Goal: Information Seeking & Learning: Learn about a topic

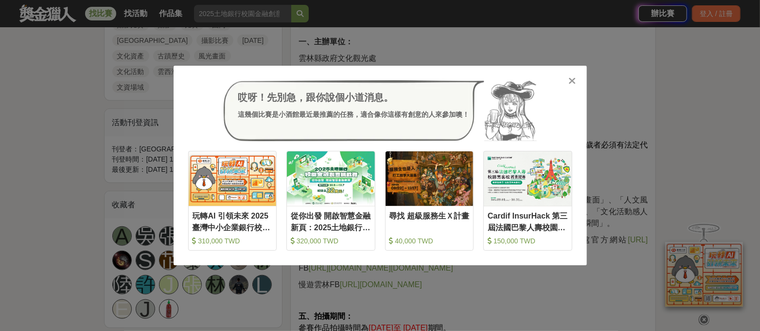
click at [579, 79] on div "哎呀！先別急，跟你說個小道消息。 這幾個比賽是小酒館最近最推薦的任務，適合像你這樣有創意的人來參加噢！ 收藏 玩轉AI 引領未來 2025臺灣中小企業銀行校園…" at bounding box center [380, 166] width 413 height 200
click at [576, 79] on div at bounding box center [572, 80] width 10 height 10
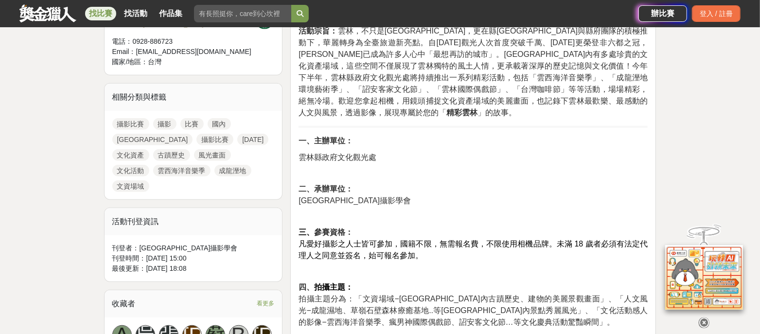
scroll to position [425, 0]
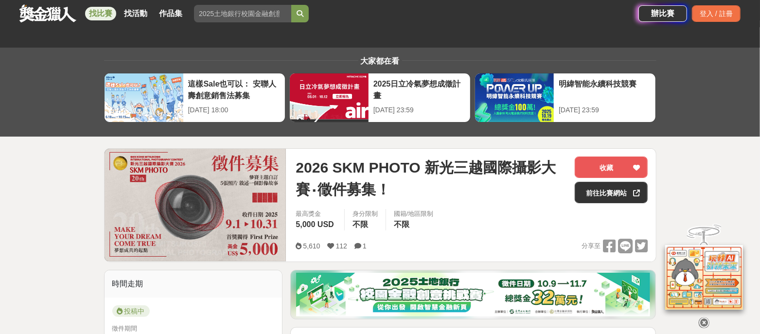
scroll to position [425, 0]
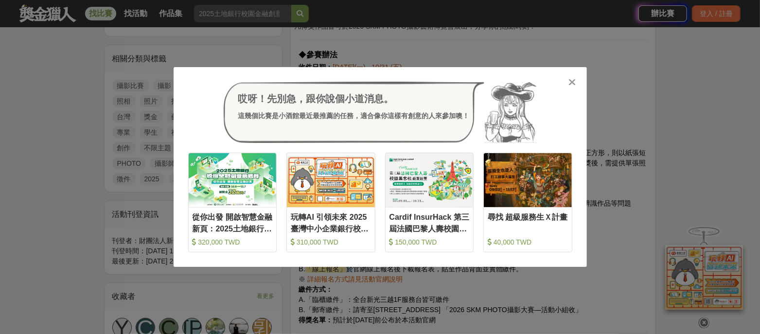
click at [563, 76] on div "哎呀！先別急，跟你說個小道消息。 這幾個比賽是小酒館最近最推薦的任務，適合像你這樣有創意的人來參加噢！ 收藏 從你出發 開啟智慧金融新頁：2025土地銀行校園…" at bounding box center [380, 167] width 413 height 200
click at [568, 85] on div "哎呀！先別急，跟你說個小道消息。 這幾個比賽是小酒館最近最推薦的任務，適合像你這樣有創意的人來參加噢！ 收藏 從你出發 開啟智慧金融新頁：2025土地銀行校園…" at bounding box center [380, 167] width 413 height 200
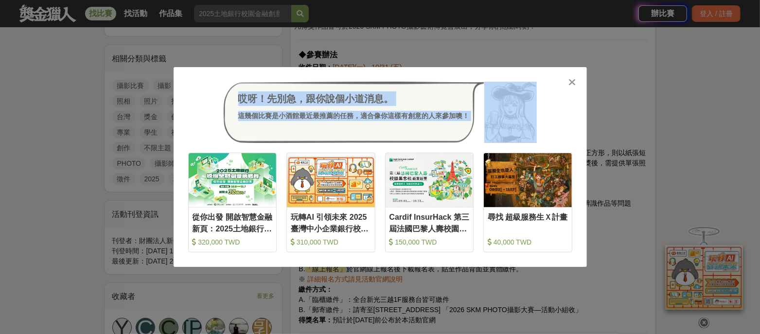
click at [572, 88] on div "哎呀！先別急，跟你說個小道消息。 這幾個比賽是小酒館最近最推薦的任務，適合像你這樣有創意的人來參加噢！ 收藏 從你出發 開啟智慧金融新頁：2025土地銀行校園…" at bounding box center [380, 167] width 413 height 200
click at [569, 83] on icon at bounding box center [571, 82] width 7 height 10
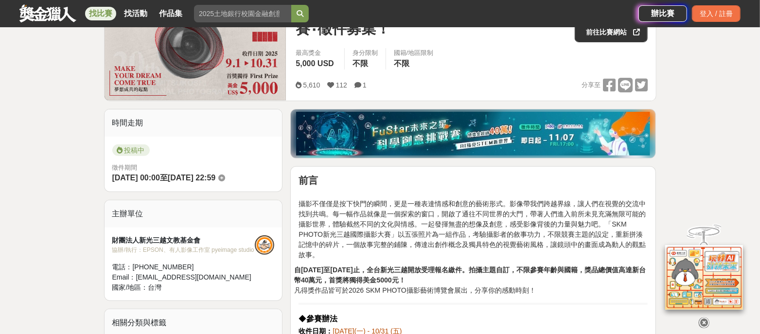
scroll to position [182, 0]
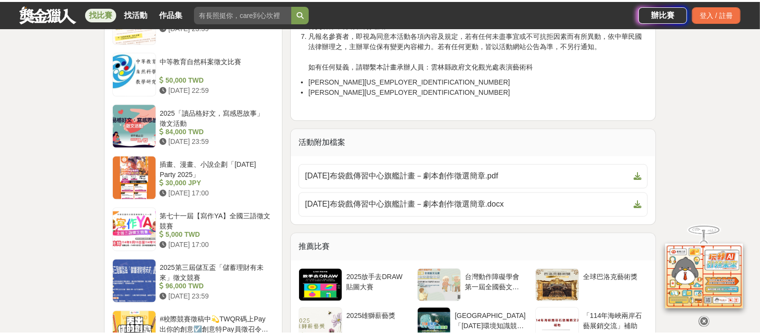
scroll to position [1094, 0]
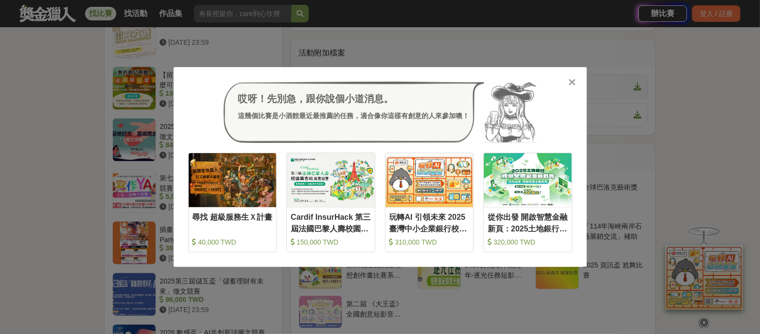
drag, startPoint x: 569, startPoint y: 80, endPoint x: 563, endPoint y: 90, distance: 11.5
click at [569, 82] on icon at bounding box center [571, 82] width 7 height 10
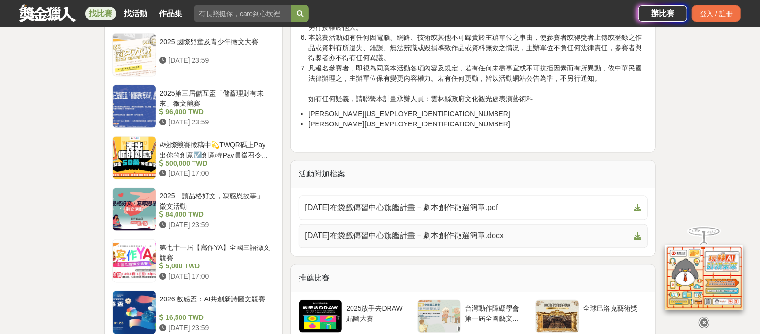
scroll to position [972, 0]
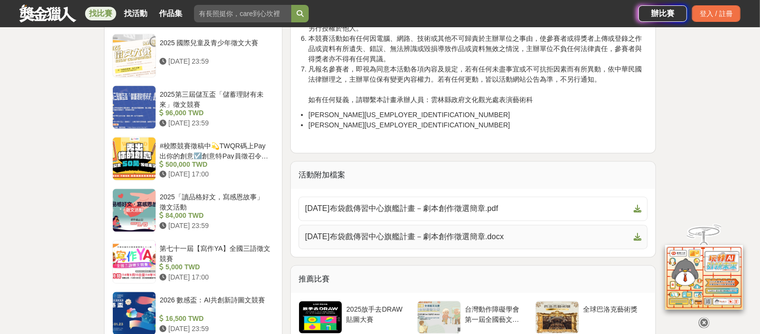
click at [434, 242] on link "114年布袋戲傳習中心旗艦計畫－劇本創作徵選簡章.docx" at bounding box center [473, 237] width 349 height 24
click at [456, 206] on span "114年布袋戲傳習中心旗艦計畫－劇本創作徵選簡章.pdf" at bounding box center [467, 209] width 325 height 12
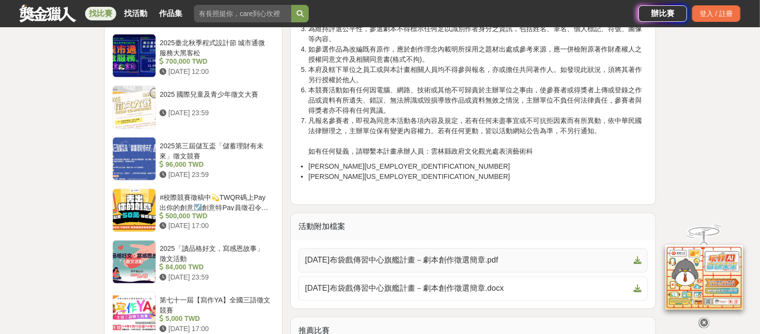
scroll to position [850, 0]
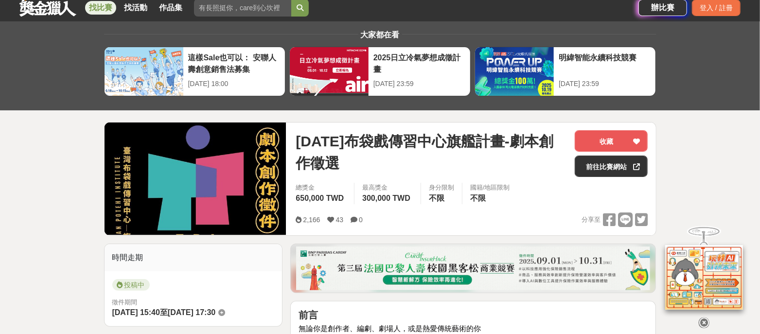
scroll to position [0, 0]
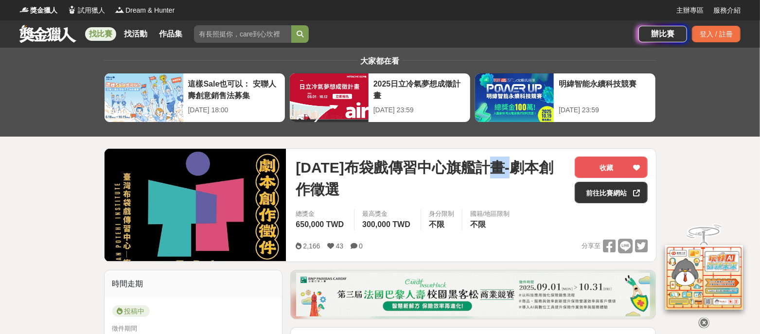
drag, startPoint x: 502, startPoint y: 166, endPoint x: 525, endPoint y: 164, distance: 22.9
click at [525, 164] on span "114年布袋戲傳習中心旗艦計畫-劇本創作徵選" at bounding box center [431, 179] width 271 height 44
copy span "劇本"
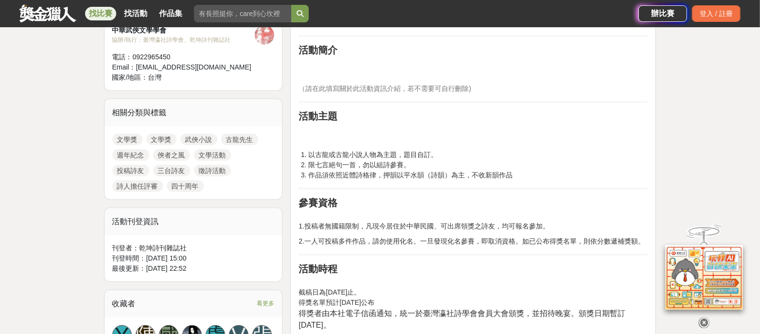
scroll to position [547, 0]
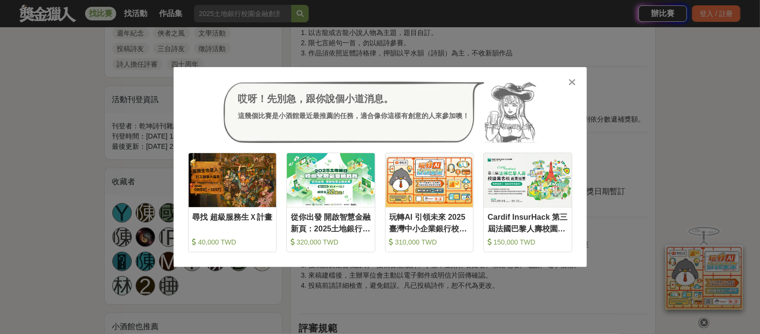
click at [573, 83] on icon at bounding box center [571, 82] width 7 height 10
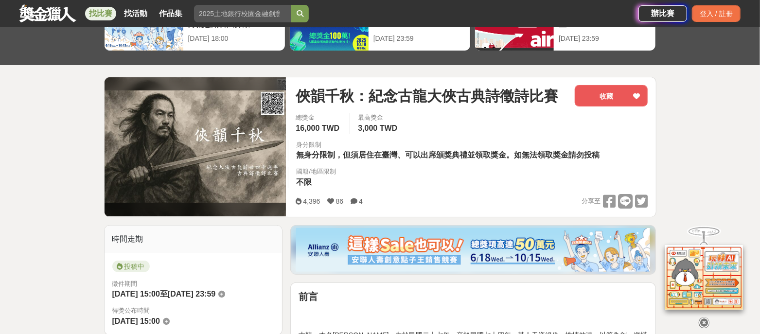
scroll to position [0, 0]
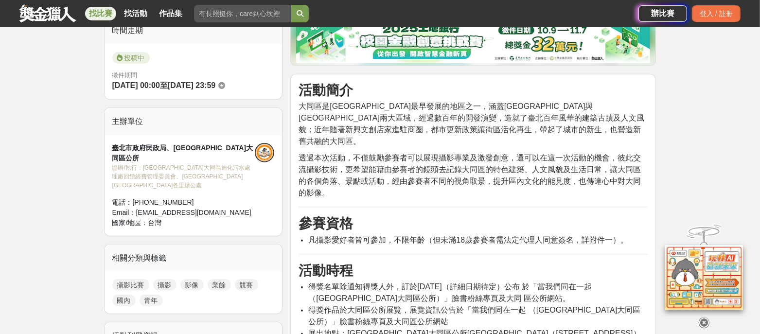
scroll to position [304, 0]
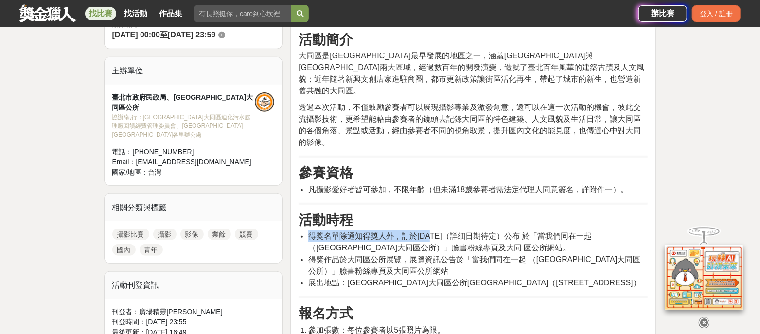
drag, startPoint x: 425, startPoint y: 219, endPoint x: 458, endPoint y: 229, distance: 34.1
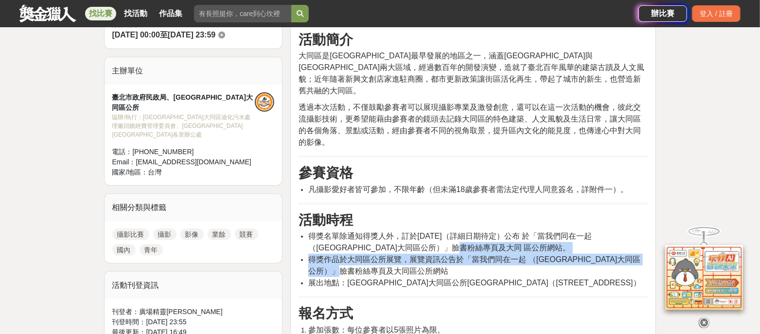
drag, startPoint x: 455, startPoint y: 239, endPoint x: 482, endPoint y: 269, distance: 40.3
click at [484, 270] on ul "得獎名單除通知得獎人外，訂於[DATE]（詳細日期待定）公布 於「當我們同在一起（[GEOGRAPHIC_DATA]大同區公所）」臉書粉絲專頁及大同 區公所網…" at bounding box center [473, 259] width 349 height 58
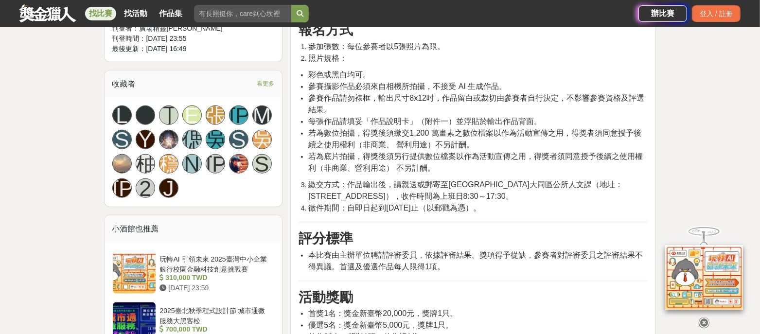
scroll to position [668, 0]
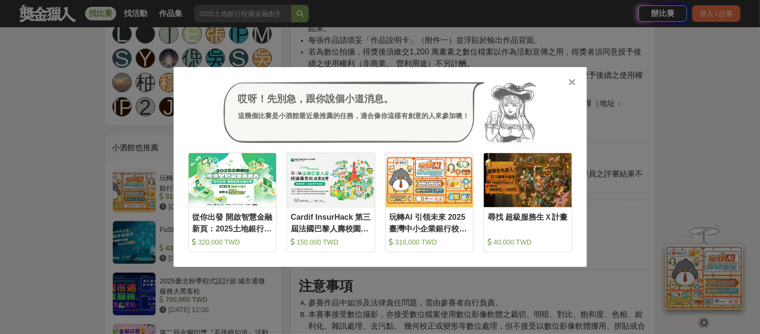
click at [577, 81] on div "哎呀！先別急，跟你說個小道消息。 這幾個比賽是小酒館最近最推薦的任務，適合像你這樣有創意的人來參加噢！ 收藏 從你出發 開啟智慧金融新頁：2025土地銀行校園…" at bounding box center [380, 167] width 413 height 200
click at [572, 83] on icon at bounding box center [571, 82] width 7 height 10
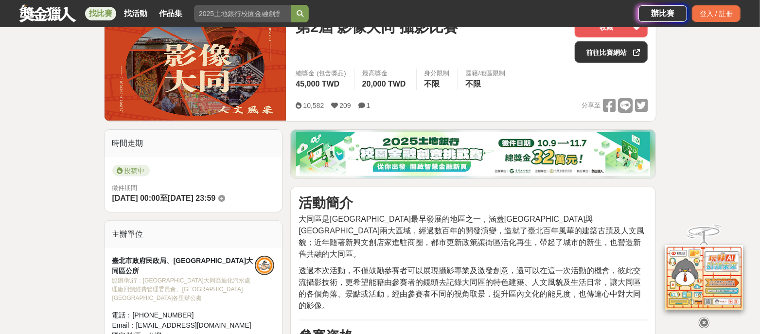
scroll to position [121, 0]
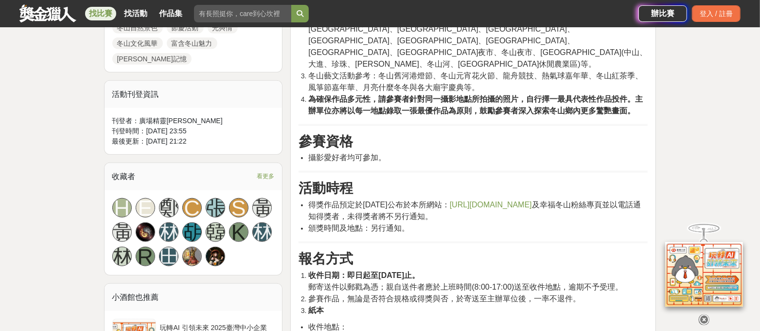
scroll to position [608, 0]
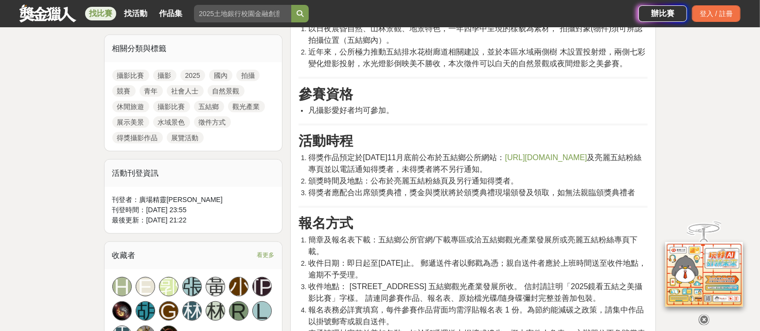
scroll to position [729, 0]
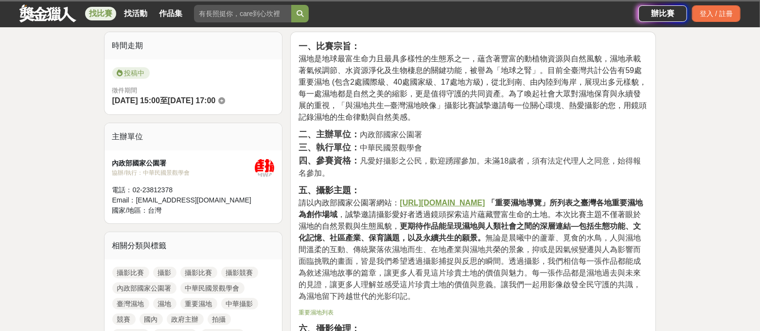
scroll to position [182, 0]
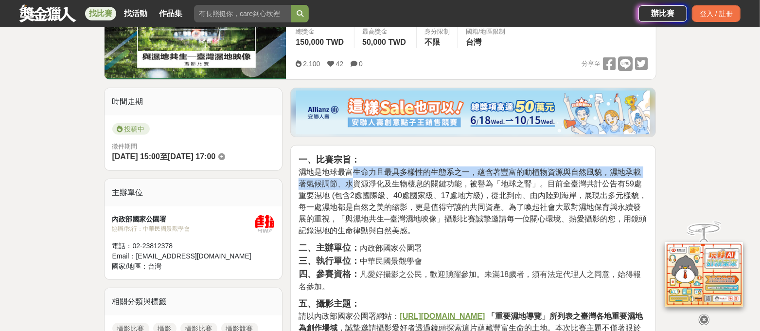
drag, startPoint x: 352, startPoint y: 176, endPoint x: 411, endPoint y: 243, distance: 88.9
click at [395, 232] on p "一、比賽宗旨： 濕地是地球最富生命力且最具多樣性的生態系之一，蘊含著豐富的動植物資源與自然風貌，濕地承載著氣候調節、水資源淨化及生物棲息的關鍵功能，被譽為「地…" at bounding box center [473, 194] width 349 height 83
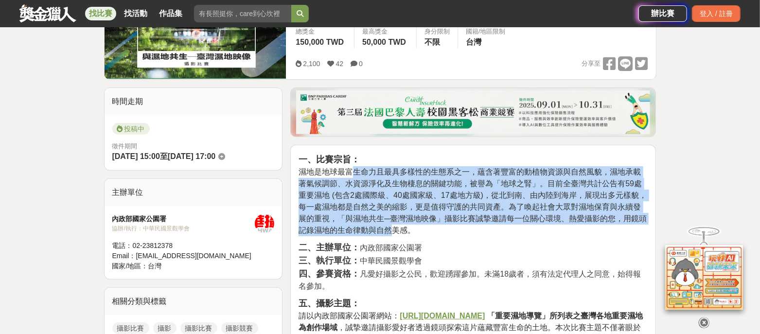
scroll to position [0, 0]
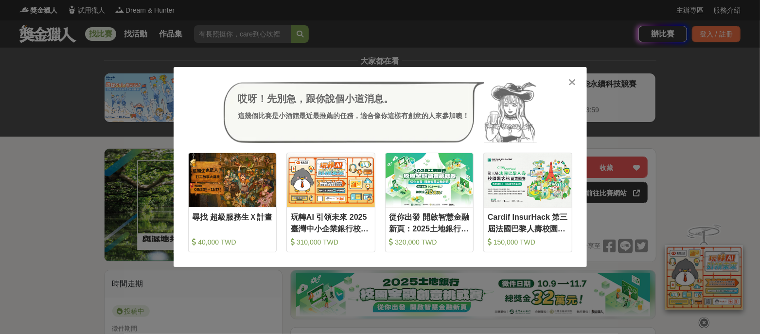
click at [571, 84] on icon at bounding box center [571, 82] width 7 height 10
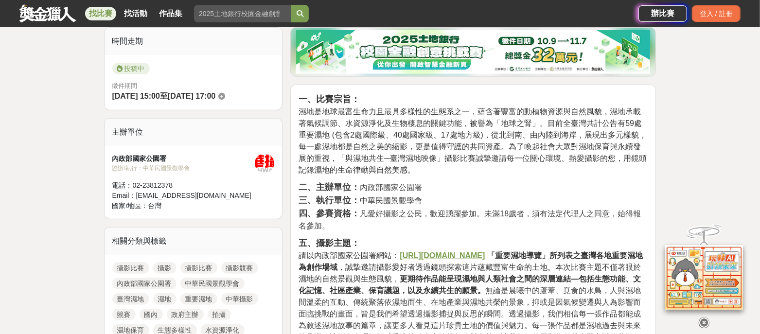
scroll to position [486, 0]
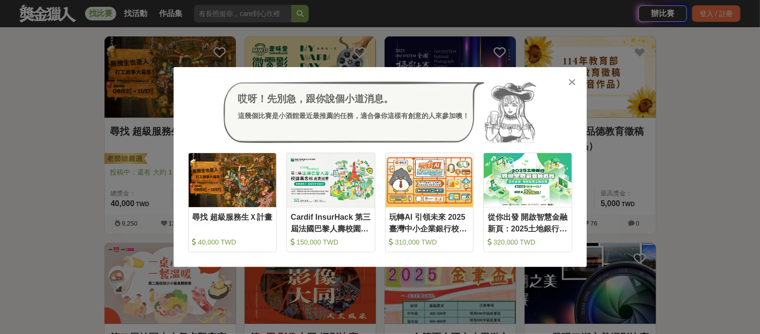
click at [565, 84] on div "哎呀！先別急，跟你說個小道消息。 這幾個比賽是小酒館最近最推薦的任務，適合像你這樣有創意的人來參加噢！" at bounding box center [380, 112] width 384 height 61
click at [573, 85] on icon at bounding box center [571, 82] width 7 height 10
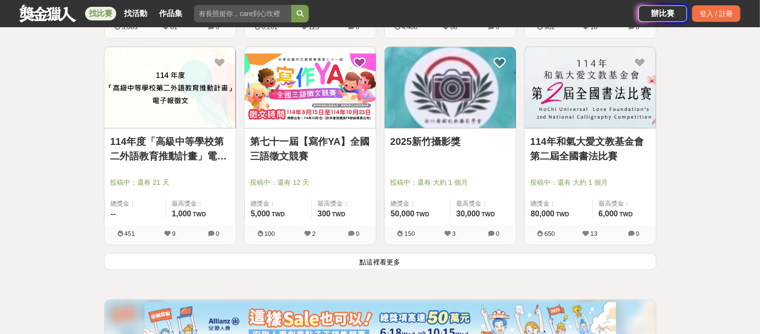
scroll to position [1266, 0]
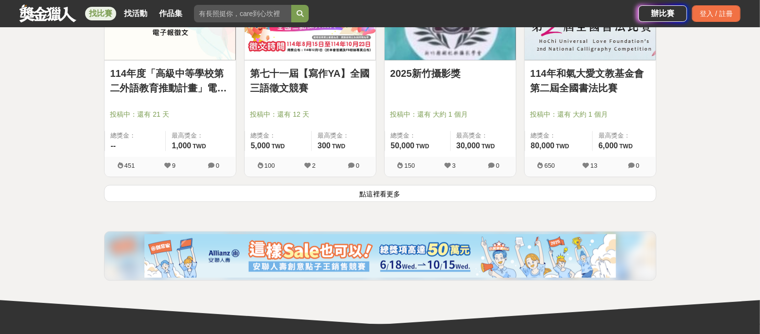
click at [384, 188] on button "點這裡看更多" at bounding box center [380, 193] width 552 height 17
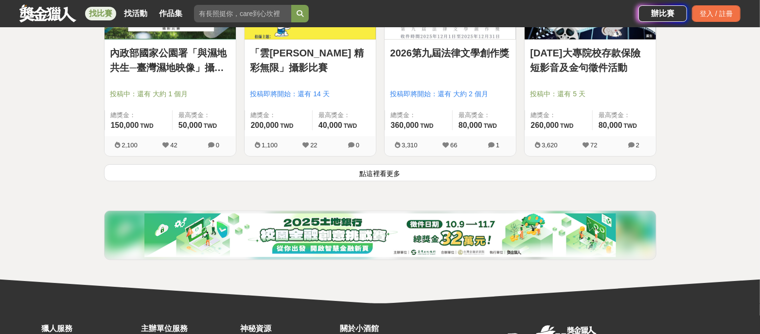
scroll to position [2447, 0]
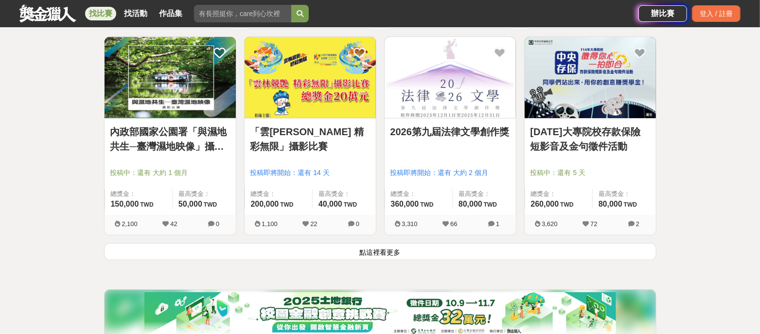
click at [375, 249] on button "點這裡看更多" at bounding box center [380, 251] width 552 height 17
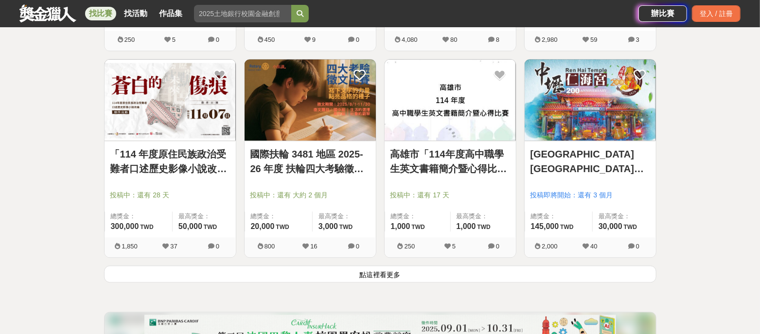
scroll to position [3723, 0]
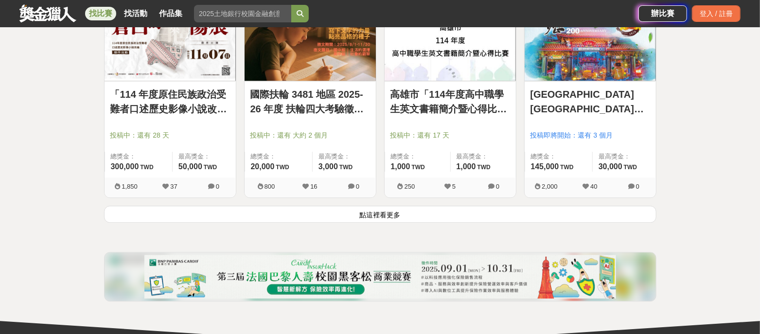
click at [352, 208] on button "點這裡看更多" at bounding box center [380, 214] width 552 height 17
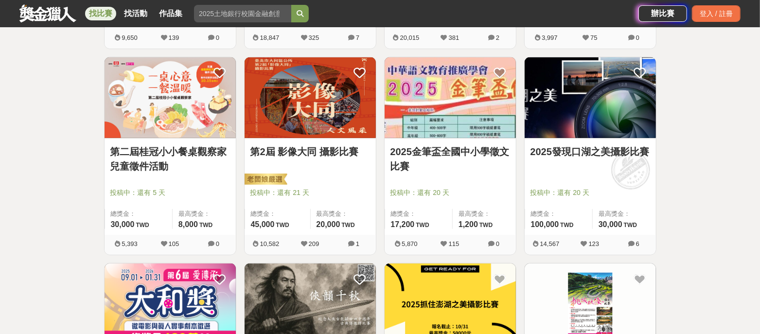
scroll to position [365, 0]
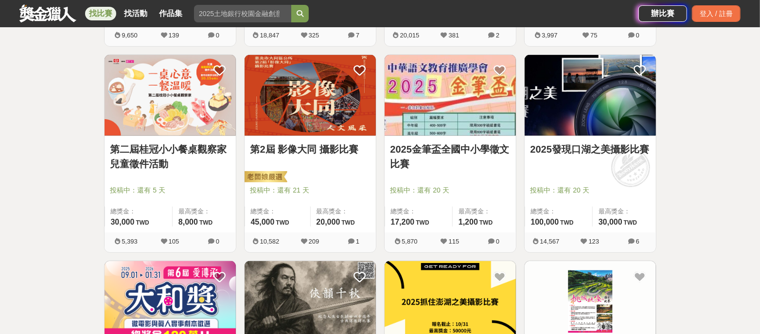
click at [592, 145] on link "2025發現口湖之美攝影比賽" at bounding box center [590, 149] width 120 height 15
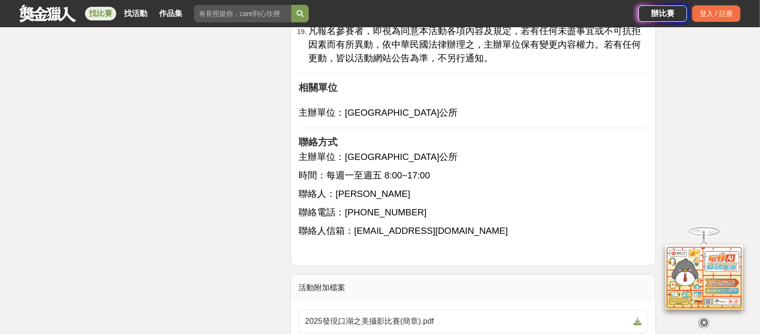
scroll to position [2249, 0]
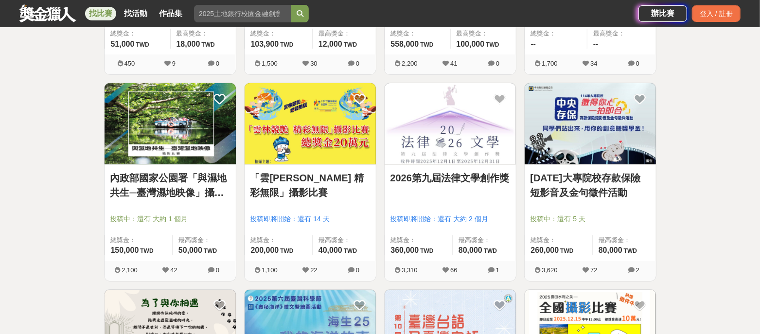
scroll to position [2492, 0]
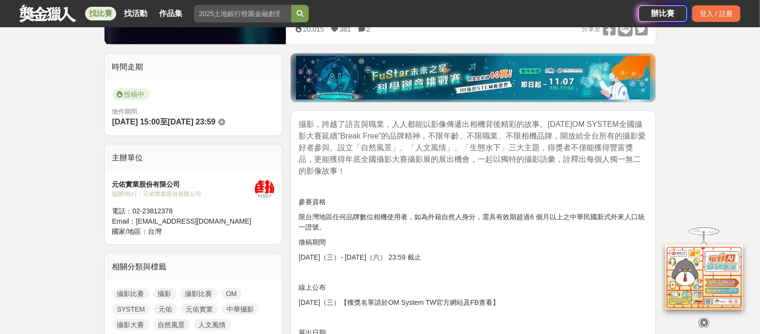
scroll to position [365, 0]
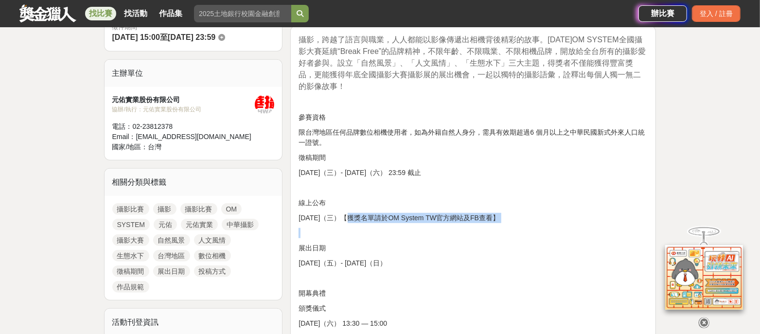
drag, startPoint x: 337, startPoint y: 214, endPoint x: 479, endPoint y: 237, distance: 143.3
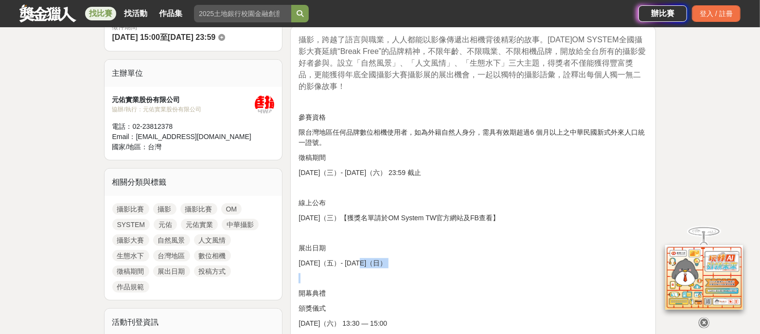
drag, startPoint x: 352, startPoint y: 264, endPoint x: 396, endPoint y: 273, distance: 45.7
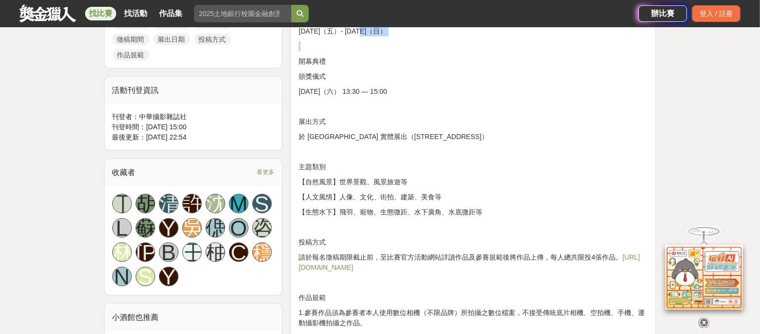
scroll to position [729, 0]
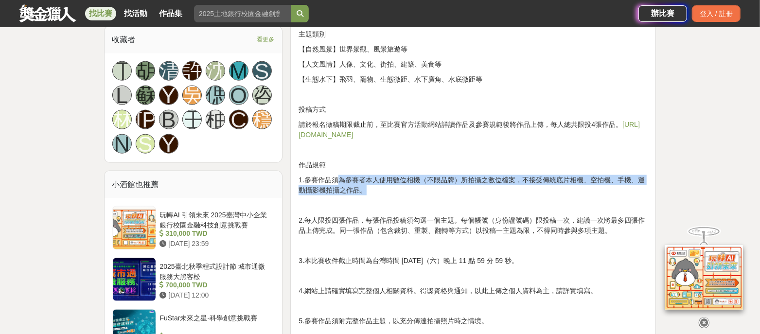
drag, startPoint x: 339, startPoint y: 177, endPoint x: 383, endPoint y: 189, distance: 45.2
click at [376, 186] on p "1.參賽作品須為參賽者本人使用數位相機（不限品牌）所拍攝之數位檔案，不接受傳統底片相機、空拍機、手機、運動攝影機拍攝之作品。" at bounding box center [473, 185] width 349 height 20
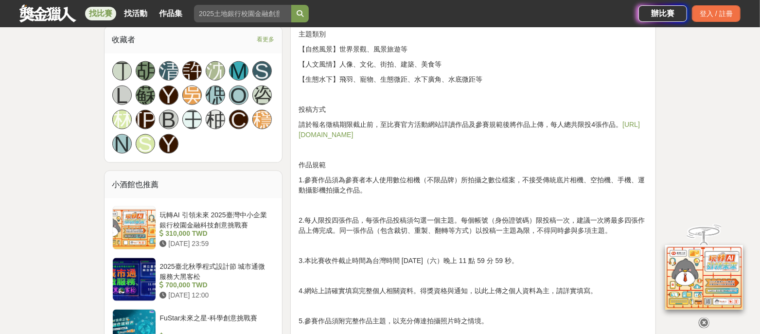
drag, startPoint x: 364, startPoint y: 223, endPoint x: 395, endPoint y: 240, distance: 35.0
drag, startPoint x: 384, startPoint y: 259, endPoint x: 492, endPoint y: 281, distance: 110.1
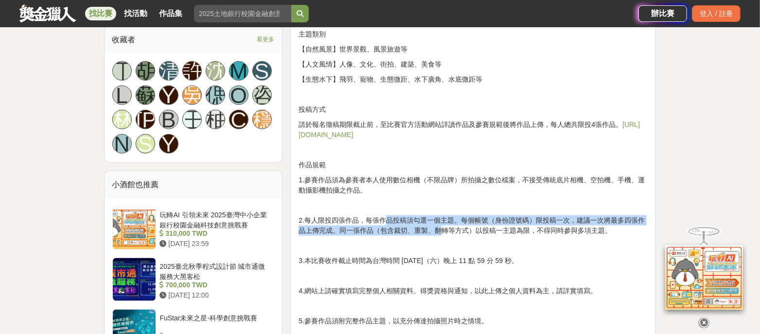
drag, startPoint x: 388, startPoint y: 219, endPoint x: 444, endPoint y: 226, distance: 55.8
click at [444, 226] on p "2.每人限投四張作品，每張作品投稿須勾選一個主題。每個帳號（身份證號碼）限投稿一次，建議一次將最多四張作品上傳完成。同一張作品（包含裁切、重製、翻轉等方式）以…" at bounding box center [473, 225] width 349 height 20
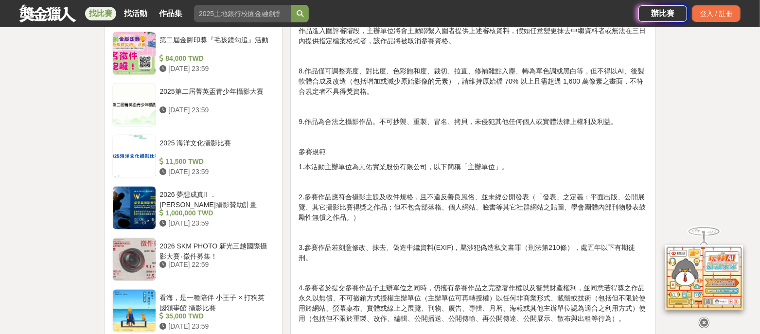
scroll to position [1155, 0]
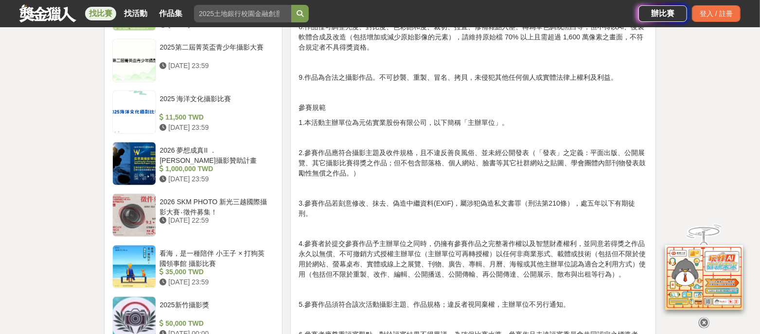
drag, startPoint x: 321, startPoint y: 149, endPoint x: 366, endPoint y: 191, distance: 60.9
click at [357, 184] on div "攝影，跨越了語言與職業，人人都能以影像傳遞出相機背後精彩的故事。2025年OM SYSTEM全國攝影大賽延續“Break Free”的品牌精神，不限年齡、不限…" at bounding box center [473, 27] width 349 height 1566
drag, startPoint x: 384, startPoint y: 226, endPoint x: 451, endPoint y: 271, distance: 81.2
click at [430, 259] on div "攝影，跨越了語言與職業，人人都能以影像傳遞出相機背後精彩的故事。2025年OM SYSTEM全國攝影大賽延續“Break Free”的品牌精神，不限年齡、不限…" at bounding box center [473, 27] width 349 height 1566
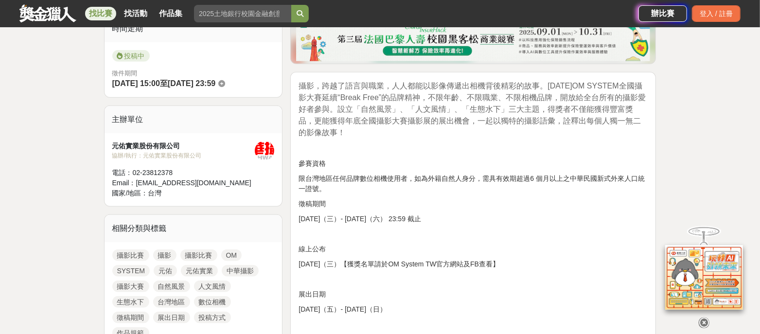
scroll to position [243, 0]
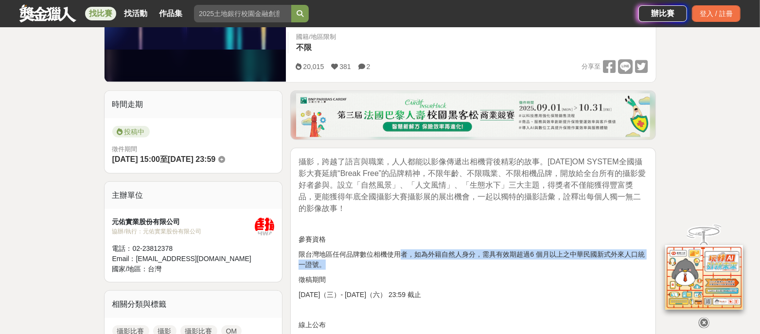
drag, startPoint x: 402, startPoint y: 252, endPoint x: 562, endPoint y: 268, distance: 160.3
click at [524, 267] on p "限台灣地區任何品牌數位相機使用者，如為外籍自然人身分，需具有效期超過6 個月以上之中華民國新式外來人口統一證號。" at bounding box center [473, 259] width 349 height 20
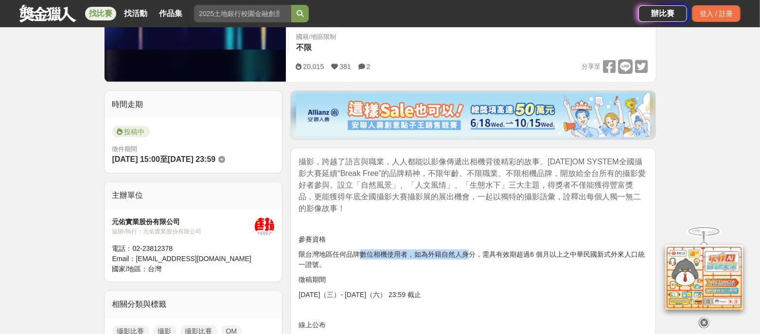
drag, startPoint x: 357, startPoint y: 255, endPoint x: 468, endPoint y: 252, distance: 111.4
click at [468, 252] on p "限台灣地區任何品牌數位相機使用者，如為外籍自然人身分，需具有效期超過6 個月以上之中華民國新式外來人口統一證號。" at bounding box center [473, 259] width 349 height 20
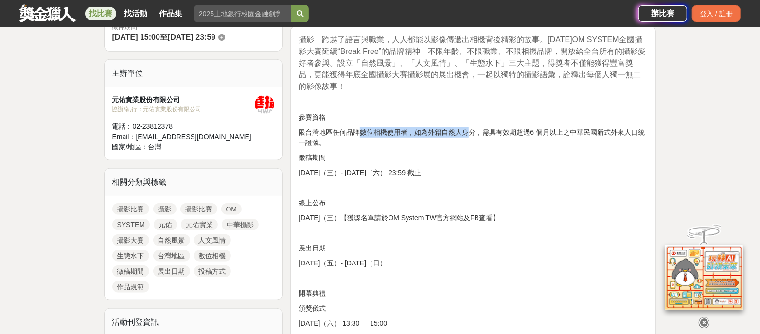
scroll to position [608, 0]
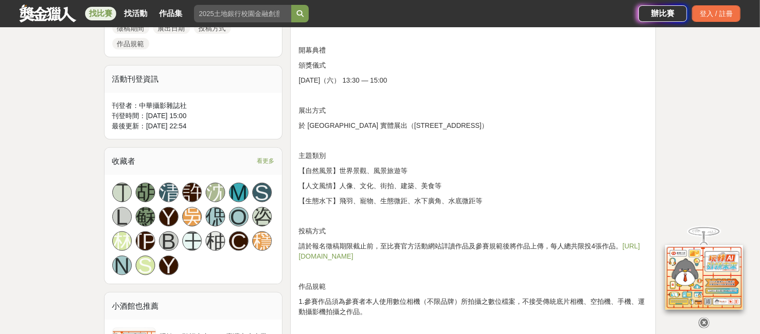
drag, startPoint x: 348, startPoint y: 186, endPoint x: 406, endPoint y: 198, distance: 59.7
click at [391, 186] on p "【人文風情】人像、文化、街拍、建築、美食等" at bounding box center [473, 186] width 349 height 10
click at [403, 196] on p "【生態水下】飛羽、寵物、生態微距、水下廣角、水底微距等" at bounding box center [473, 201] width 349 height 10
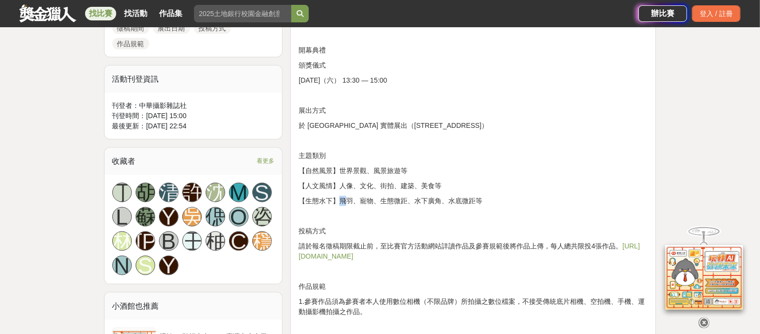
drag, startPoint x: 342, startPoint y: 195, endPoint x: 408, endPoint y: 209, distance: 66.9
click at [369, 199] on p "【生態水下】飛羽、寵物、生態微距、水下廣角、水底微距等" at bounding box center [473, 201] width 349 height 10
drag, startPoint x: 363, startPoint y: 195, endPoint x: 411, endPoint y: 205, distance: 48.6
click at [392, 200] on p "【生態水下】飛羽、寵物、生態微距、水下廣角、水底微距等" at bounding box center [473, 201] width 349 height 10
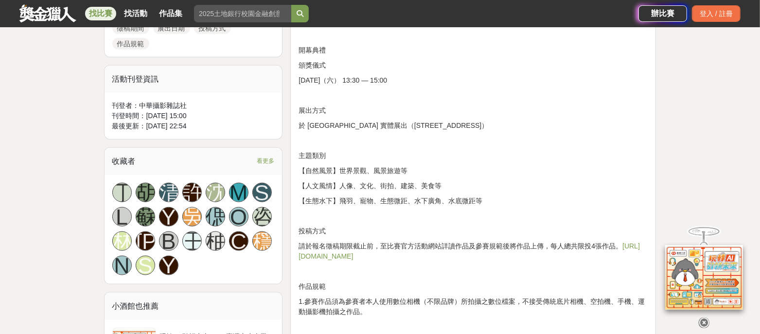
drag, startPoint x: 368, startPoint y: 189, endPoint x: 411, endPoint y: 187, distance: 43.3
drag, startPoint x: 418, startPoint y: 187, endPoint x: 456, endPoint y: 187, distance: 37.9
click at [456, 187] on p "【人文風情】人像、文化、街拍、建築、美食等" at bounding box center [473, 186] width 349 height 10
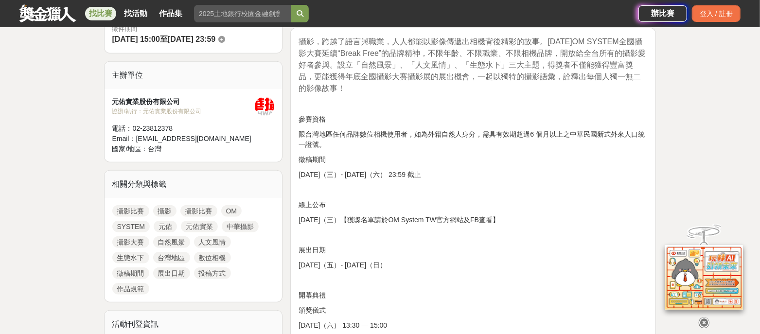
scroll to position [304, 0]
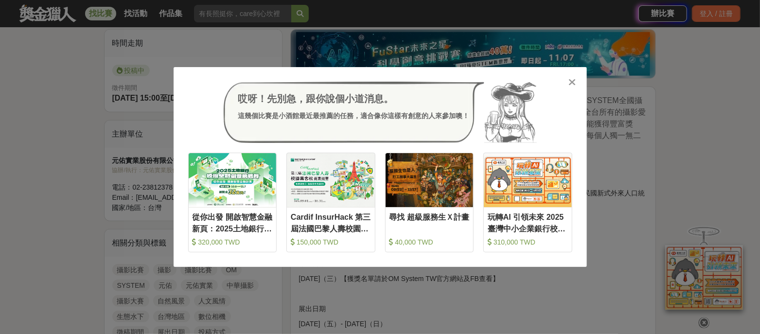
click at [571, 83] on icon at bounding box center [571, 82] width 7 height 10
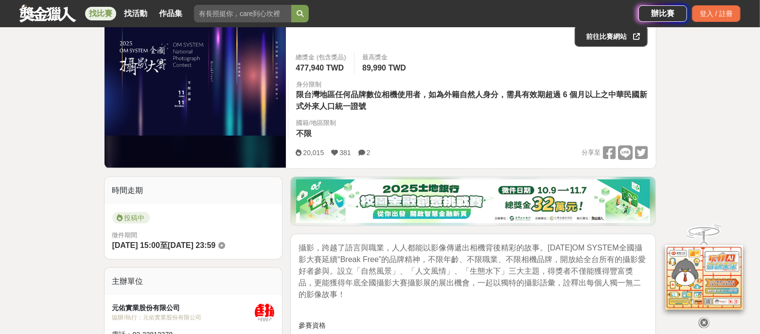
scroll to position [243, 0]
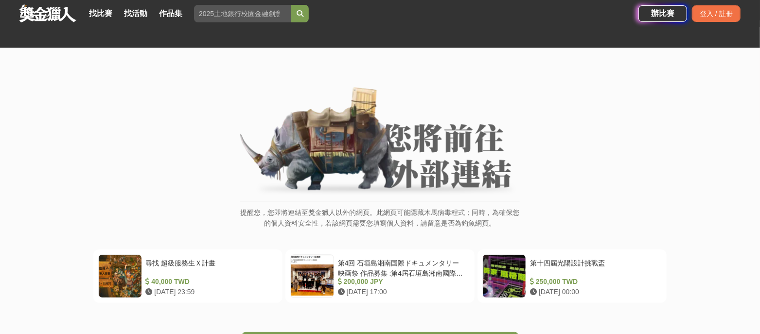
scroll to position [272, 0]
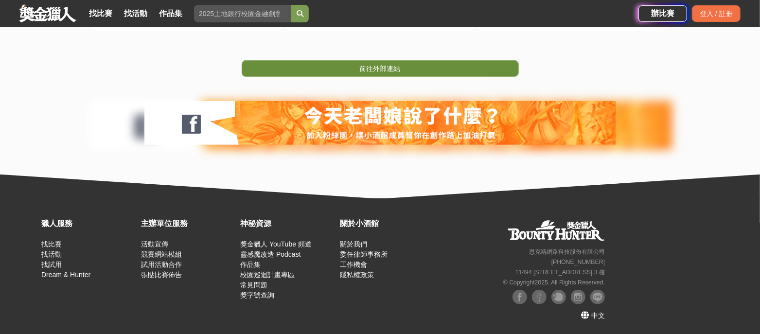
click at [373, 72] on span "前往外部連結" at bounding box center [380, 69] width 41 height 8
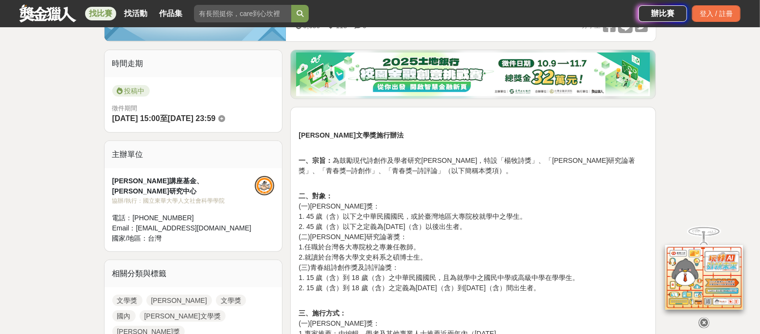
scroll to position [304, 0]
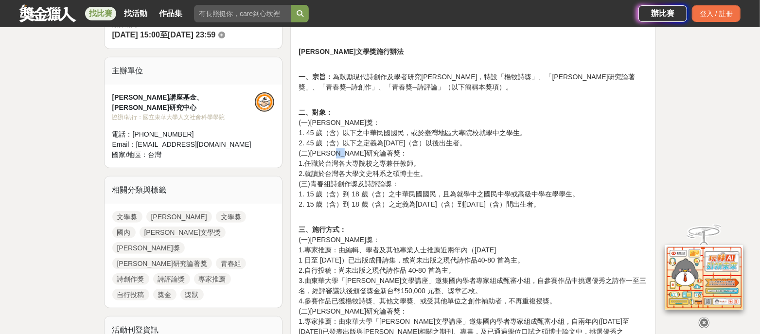
drag, startPoint x: 348, startPoint y: 151, endPoint x: 438, endPoint y: 152, distance: 90.4
click at [431, 152] on p "二、對象： (一)[PERSON_NAME]獎： 1. 45 歲（含）以下之中華民國國民，或於臺灣地區大專院校就學中之學生。 2. 45 歲（含）以下之定義為…" at bounding box center [473, 163] width 349 height 112
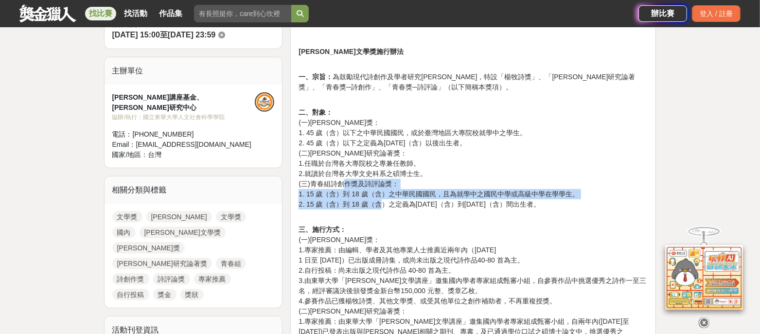
drag, startPoint x: 344, startPoint y: 181, endPoint x: 407, endPoint y: 221, distance: 74.3
click at [395, 213] on p "二、對象： (一)[PERSON_NAME]獎： 1. 45 歲（含）以下之中華民國國民，或於臺灣地區大專院校就學中之學生。 2. 45 歲（含）以下之定義為…" at bounding box center [473, 163] width 349 height 112
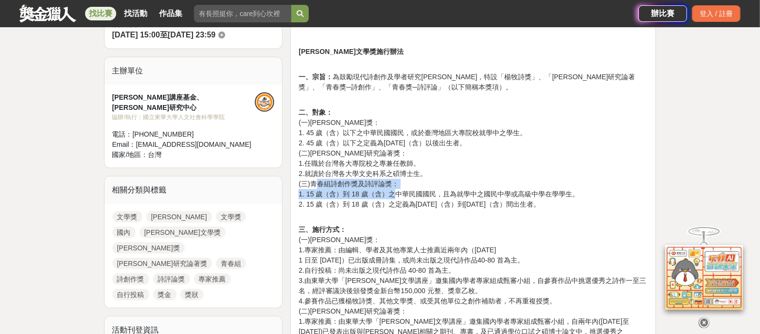
drag, startPoint x: 331, startPoint y: 184, endPoint x: 392, endPoint y: 194, distance: 62.7
click at [392, 194] on p "二、對象： (一)[PERSON_NAME]獎： 1. 45 歲（含）以下之中華民國國民，或於臺灣地區大專院校就學中之學生。 2. 45 歲（含）以下之定義為…" at bounding box center [473, 163] width 349 height 112
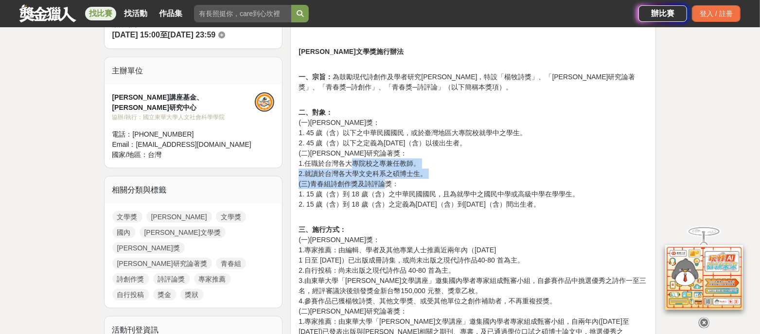
drag, startPoint x: 352, startPoint y: 163, endPoint x: 391, endPoint y: 186, distance: 46.0
click at [388, 184] on p "二、對象： (一)[PERSON_NAME]獎： 1. 45 歲（含）以下之中華民國國民，或於臺灣地區大專院校就學中之學生。 2. 45 歲（含）以下之定義為…" at bounding box center [473, 163] width 349 height 112
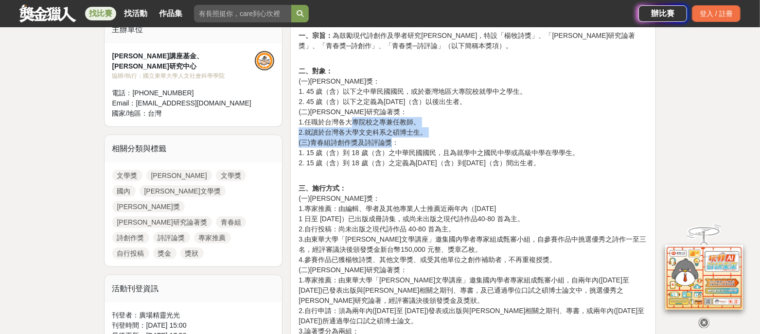
scroll to position [365, 0]
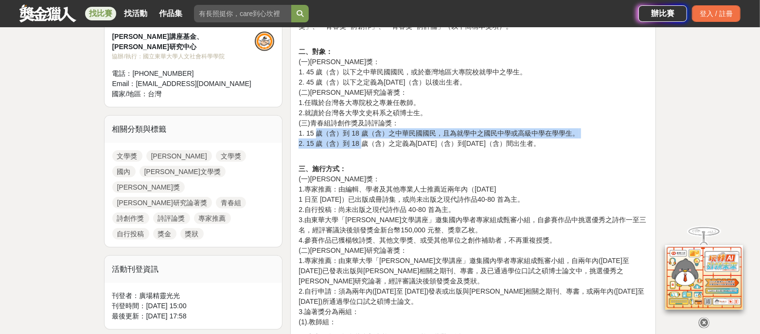
drag, startPoint x: 318, startPoint y: 132, endPoint x: 362, endPoint y: 147, distance: 45.8
click at [362, 147] on p "二、對象： (一)[PERSON_NAME]獎： 1. 45 歲（含）以下之中華民國國民，或於臺灣地區大專院校就學中之學生。 2. 45 歲（含）以下之定義為…" at bounding box center [473, 103] width 349 height 112
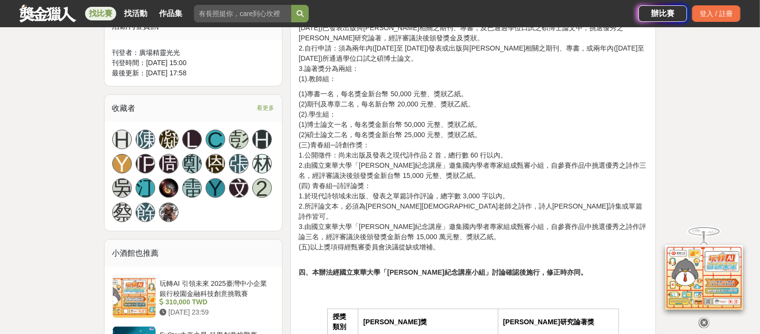
scroll to position [668, 0]
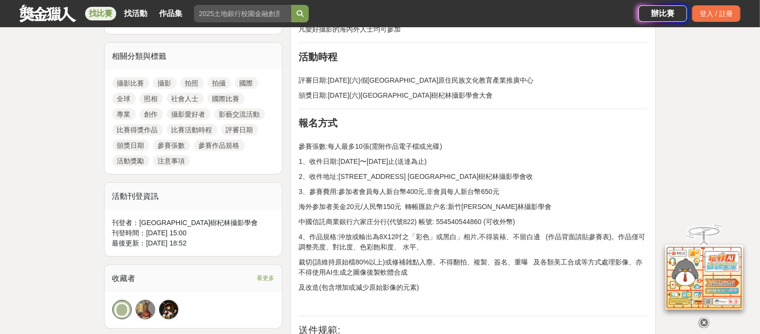
scroll to position [668, 0]
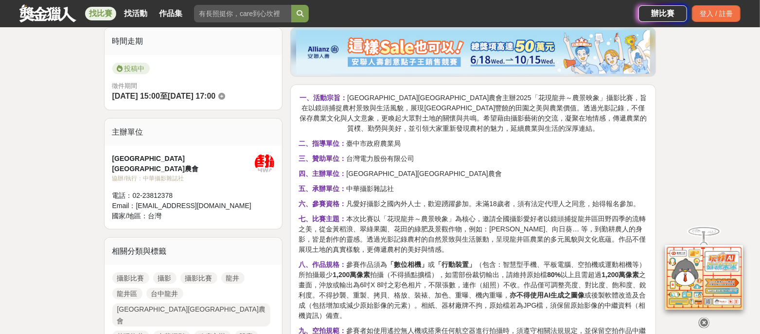
scroll to position [486, 0]
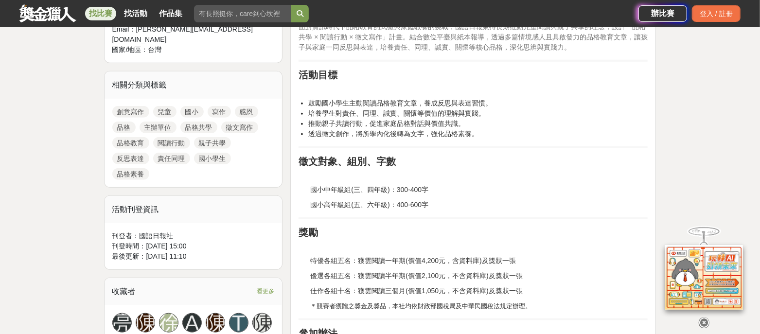
scroll to position [486, 0]
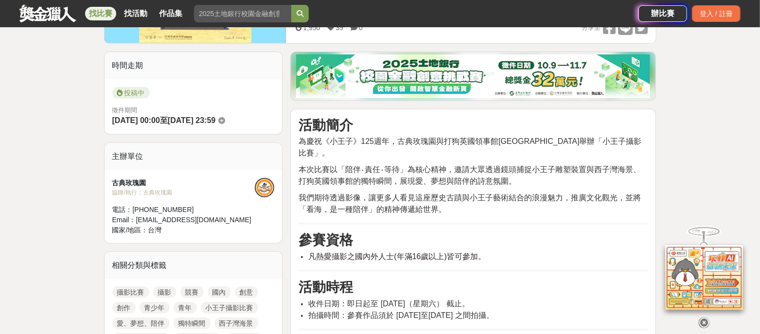
scroll to position [243, 0]
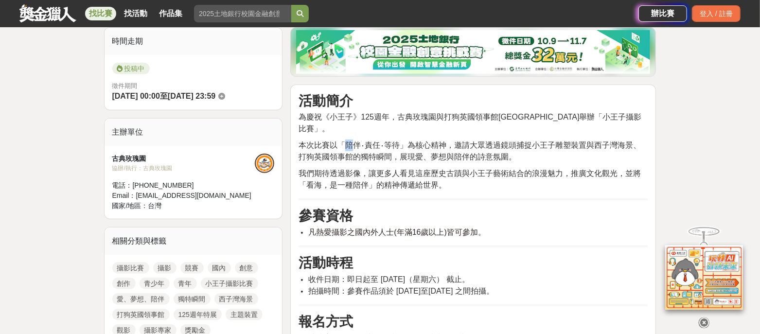
drag, startPoint x: 350, startPoint y: 132, endPoint x: 369, endPoint y: 153, distance: 28.9
click at [365, 149] on p "本次比賽以「陪伴‧責任‧等待」為核心精神，邀請大眾透過鏡頭捕捉小王子雕塑裝置與西子灣海景、打狗英國領事館的獨特瞬間，展現愛、夢想與陪伴的詩意氛圍。" at bounding box center [473, 151] width 349 height 23
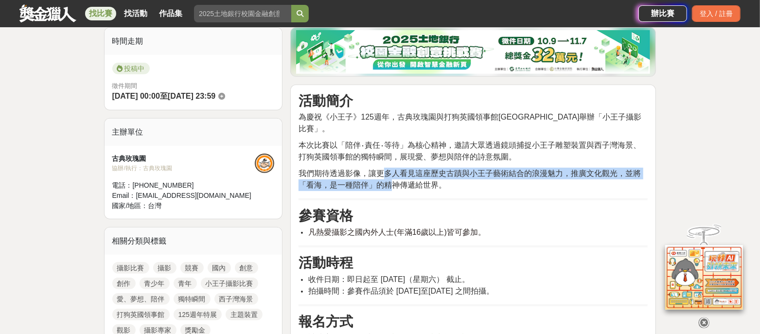
drag, startPoint x: 387, startPoint y: 165, endPoint x: 402, endPoint y: 188, distance: 27.6
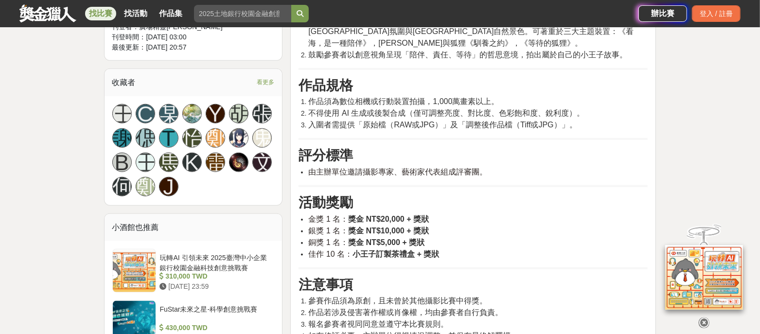
scroll to position [790, 0]
